Goal: Task Accomplishment & Management: Use online tool/utility

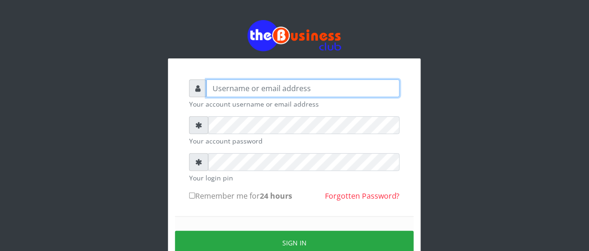
type input "BUZORSONIA"
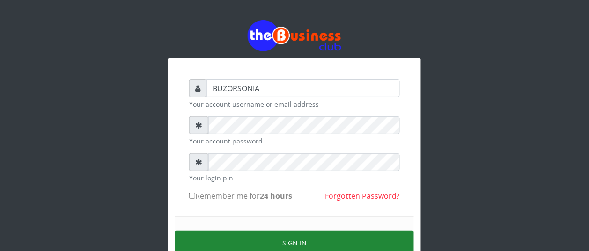
click at [240, 243] on button "Sign in" at bounding box center [294, 243] width 239 height 24
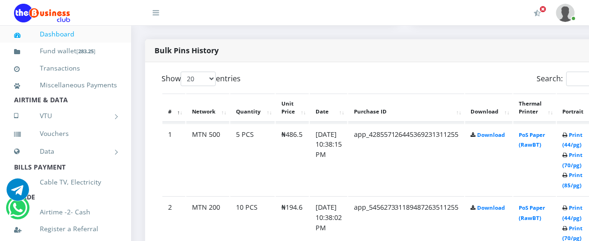
scroll to position [491, 0]
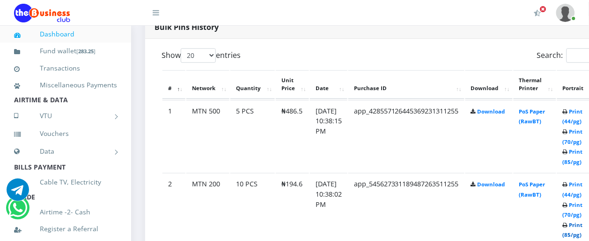
click at [583, 225] on link "Print (85/pg)" at bounding box center [572, 230] width 20 height 17
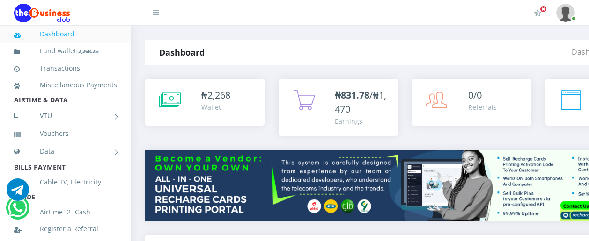
scroll to position [452, 0]
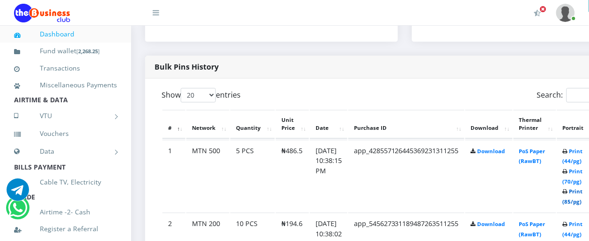
click at [583, 195] on link "Print (85/pg)" at bounding box center [572, 196] width 20 height 17
